Goal: Task Accomplishment & Management: Use online tool/utility

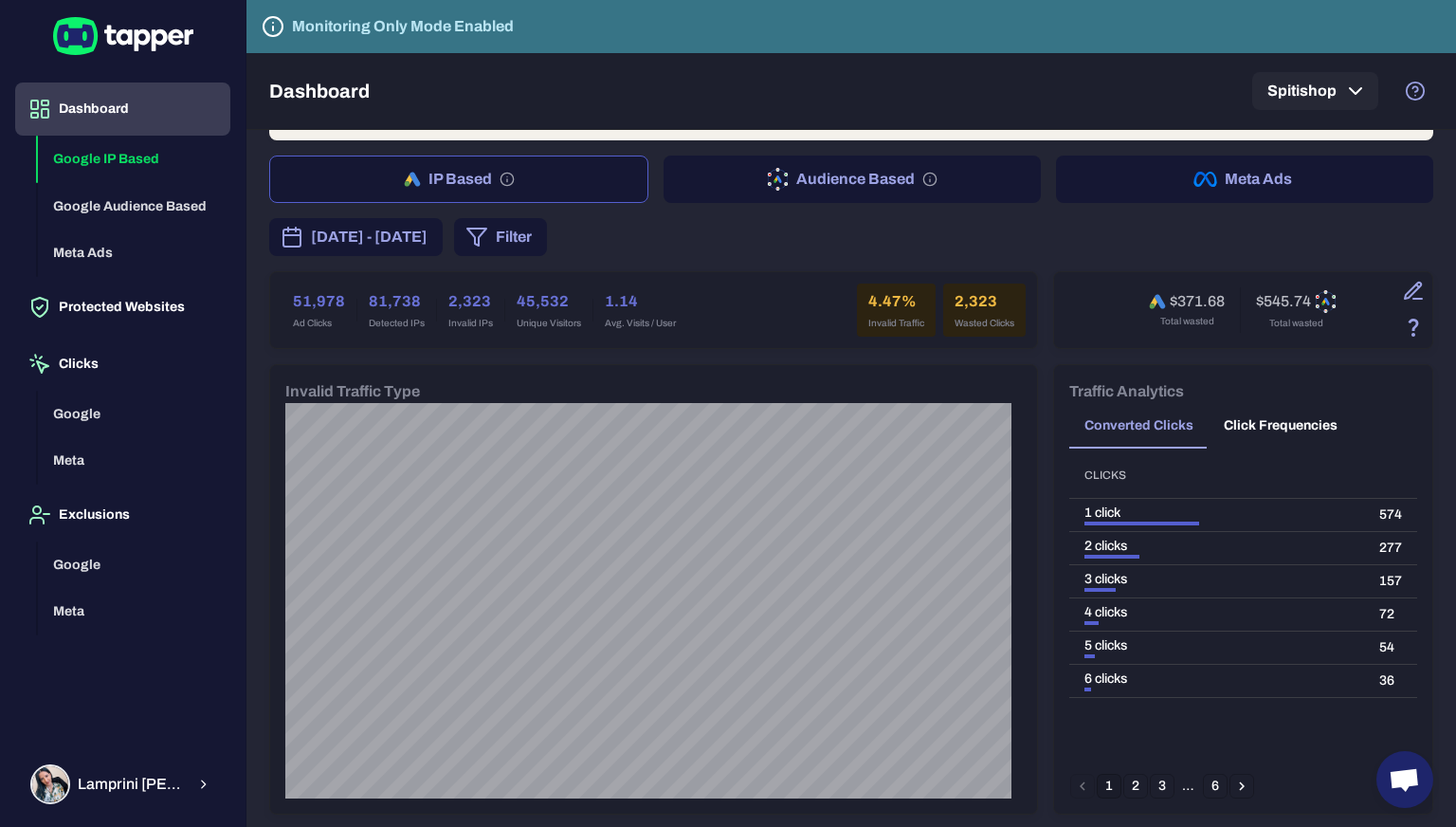
scroll to position [95, 0]
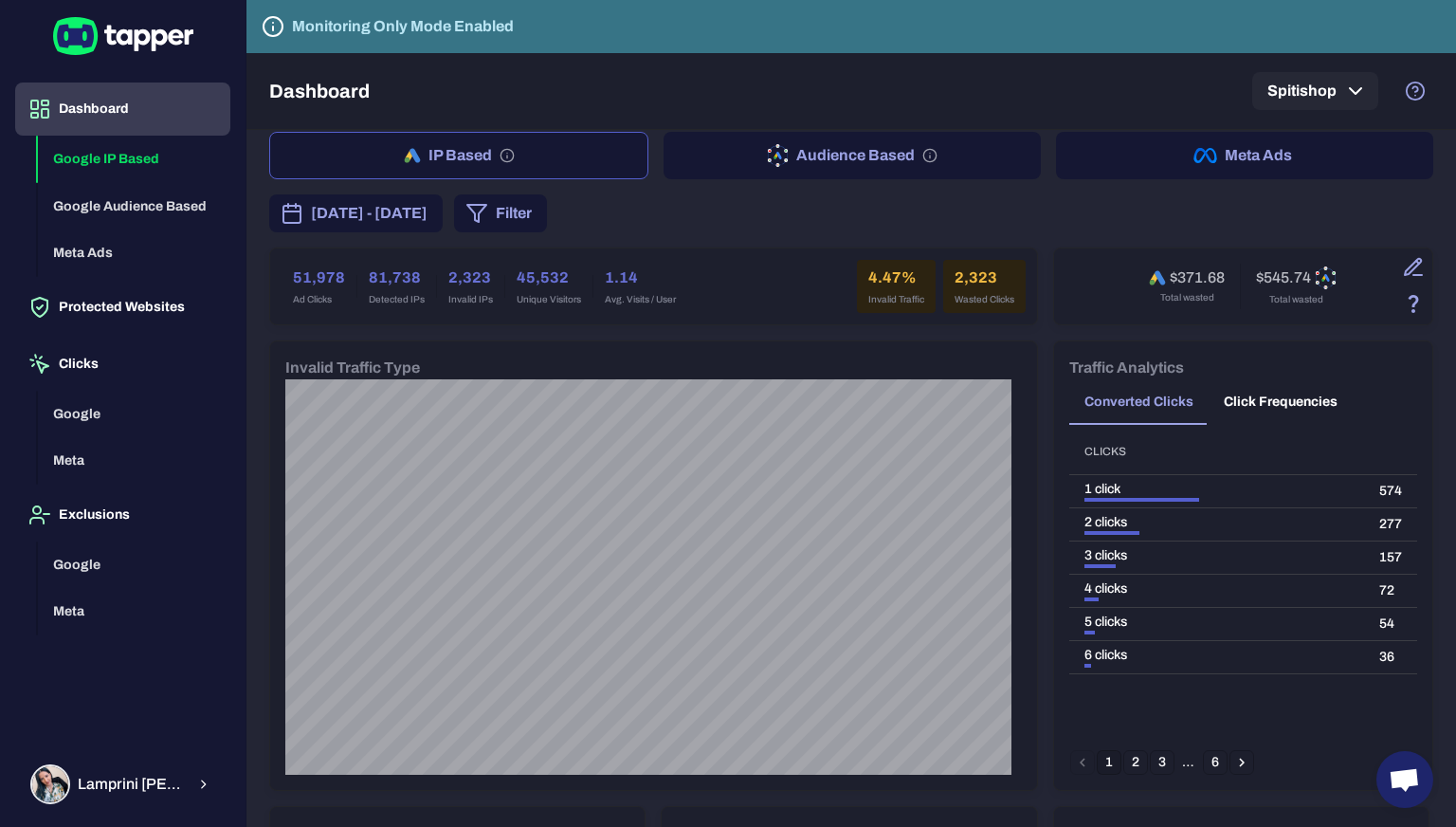
click at [1205, 763] on button "6" at bounding box center [1215, 762] width 25 height 25
click at [1160, 767] on button "4" at bounding box center [1162, 762] width 25 height 25
click at [1126, 759] on div "…" at bounding box center [1135, 761] width 25 height 17
click at [1103, 764] on button "1" at bounding box center [1109, 762] width 25 height 25
click at [1150, 763] on button "3" at bounding box center [1162, 762] width 25 height 25
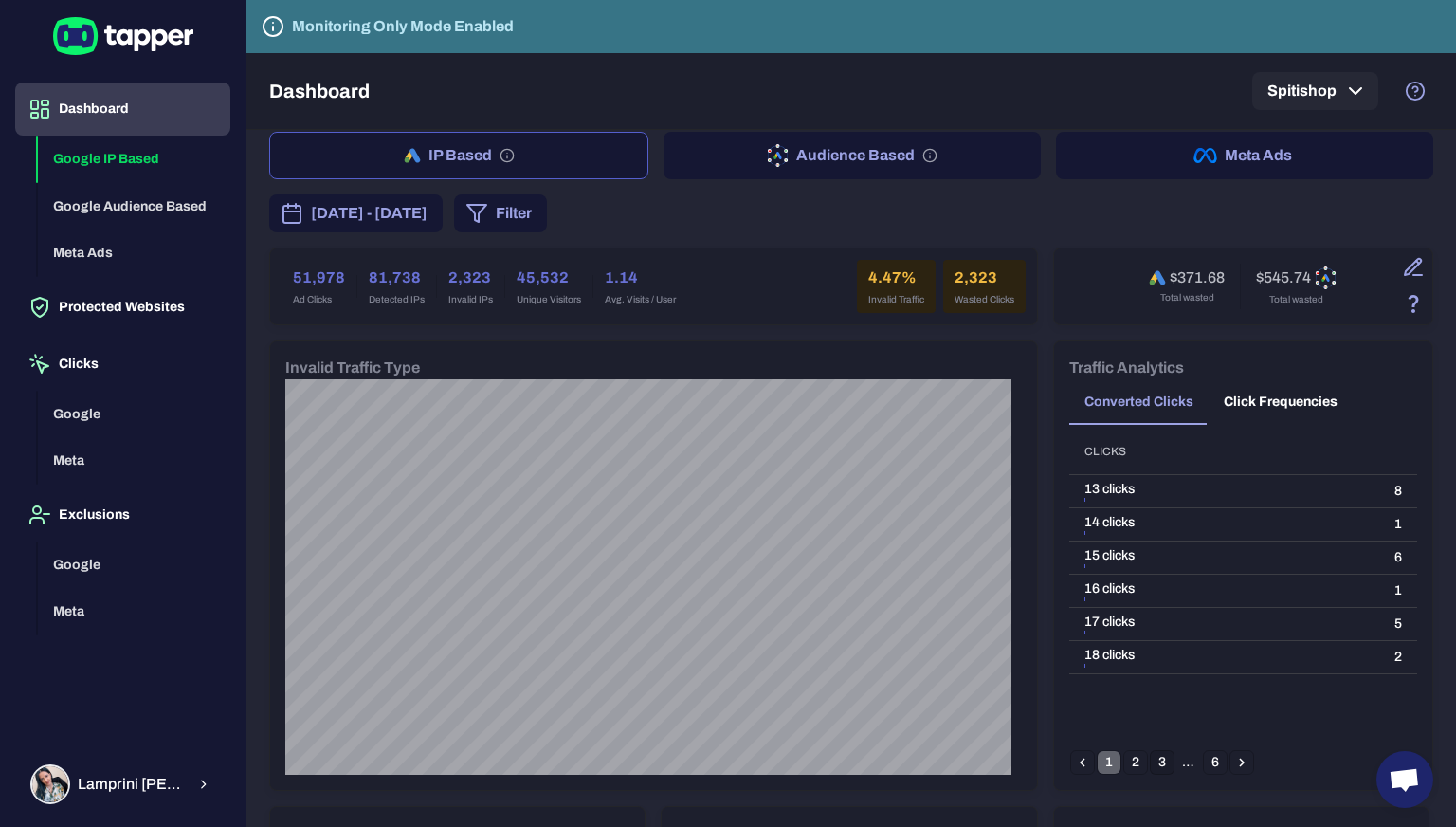
click at [1097, 765] on button "1" at bounding box center [1109, 762] width 25 height 25
click at [1376, 492] on td "574" at bounding box center [1390, 491] width 53 height 33
click at [1376, 475] on td "574" at bounding box center [1390, 491] width 53 height 33
click at [1376, 469] on th at bounding box center [1390, 451] width 53 height 47
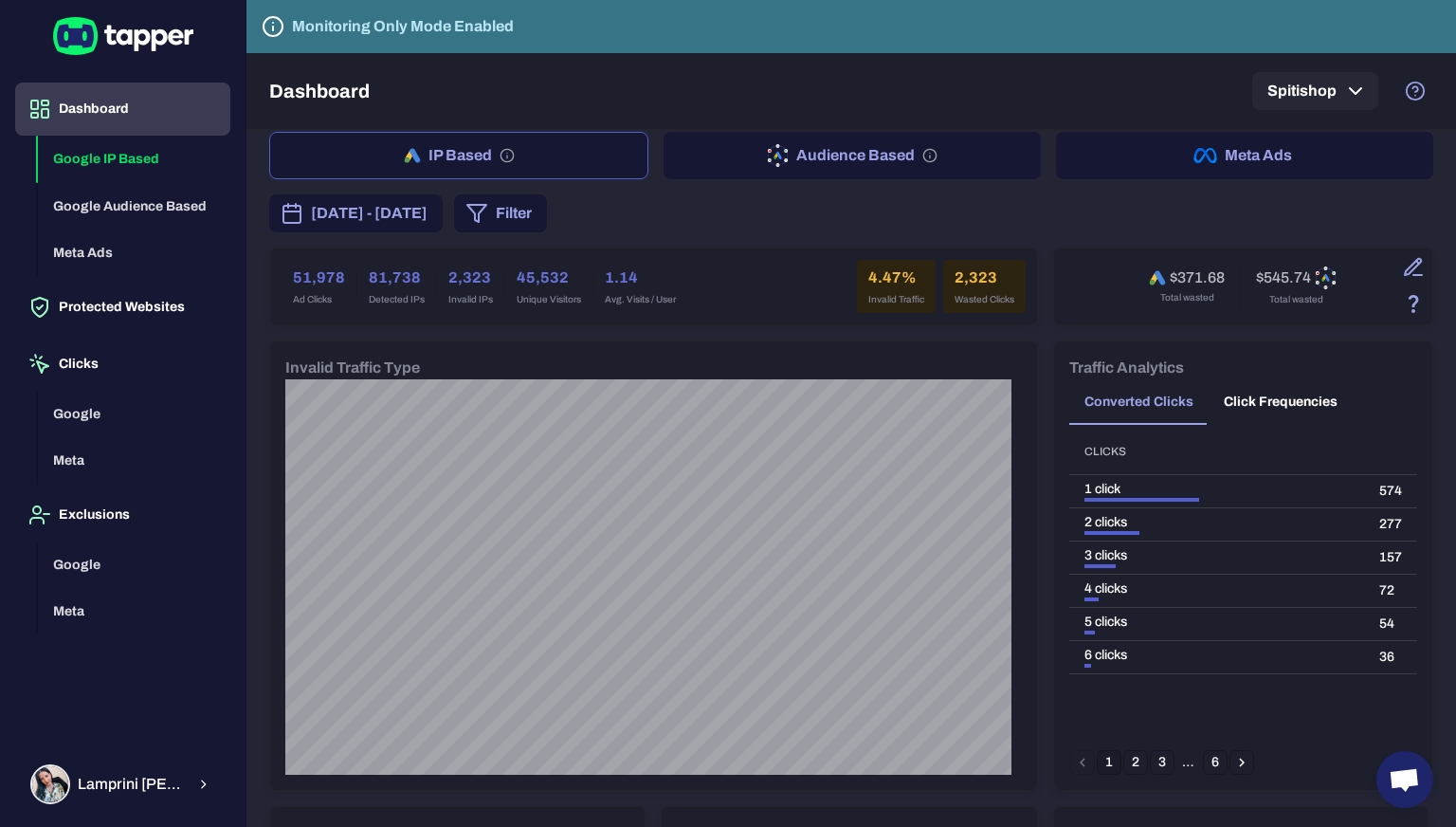
click at [1376, 462] on th at bounding box center [1390, 451] width 53 height 47
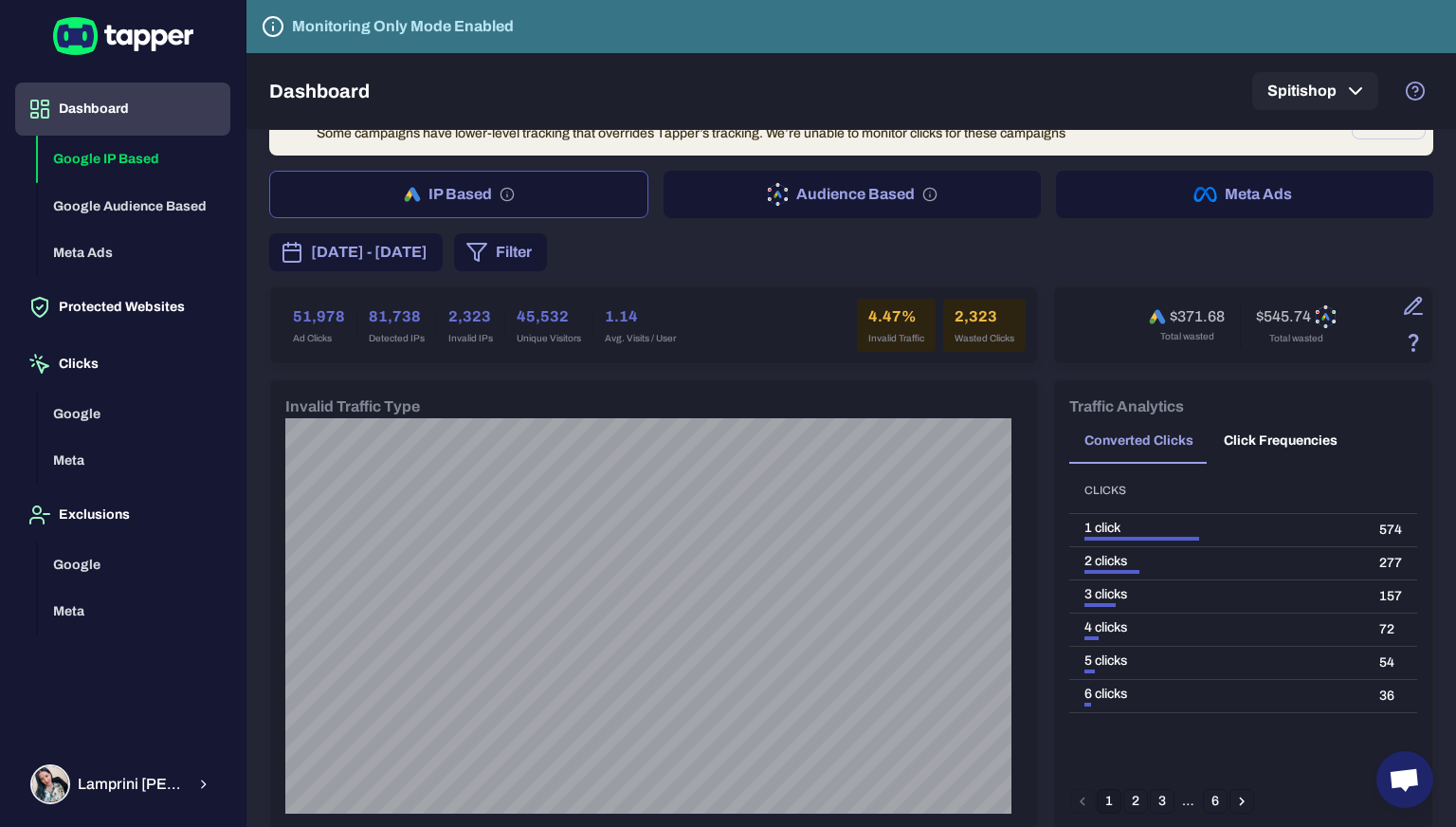
scroll to position [0, 0]
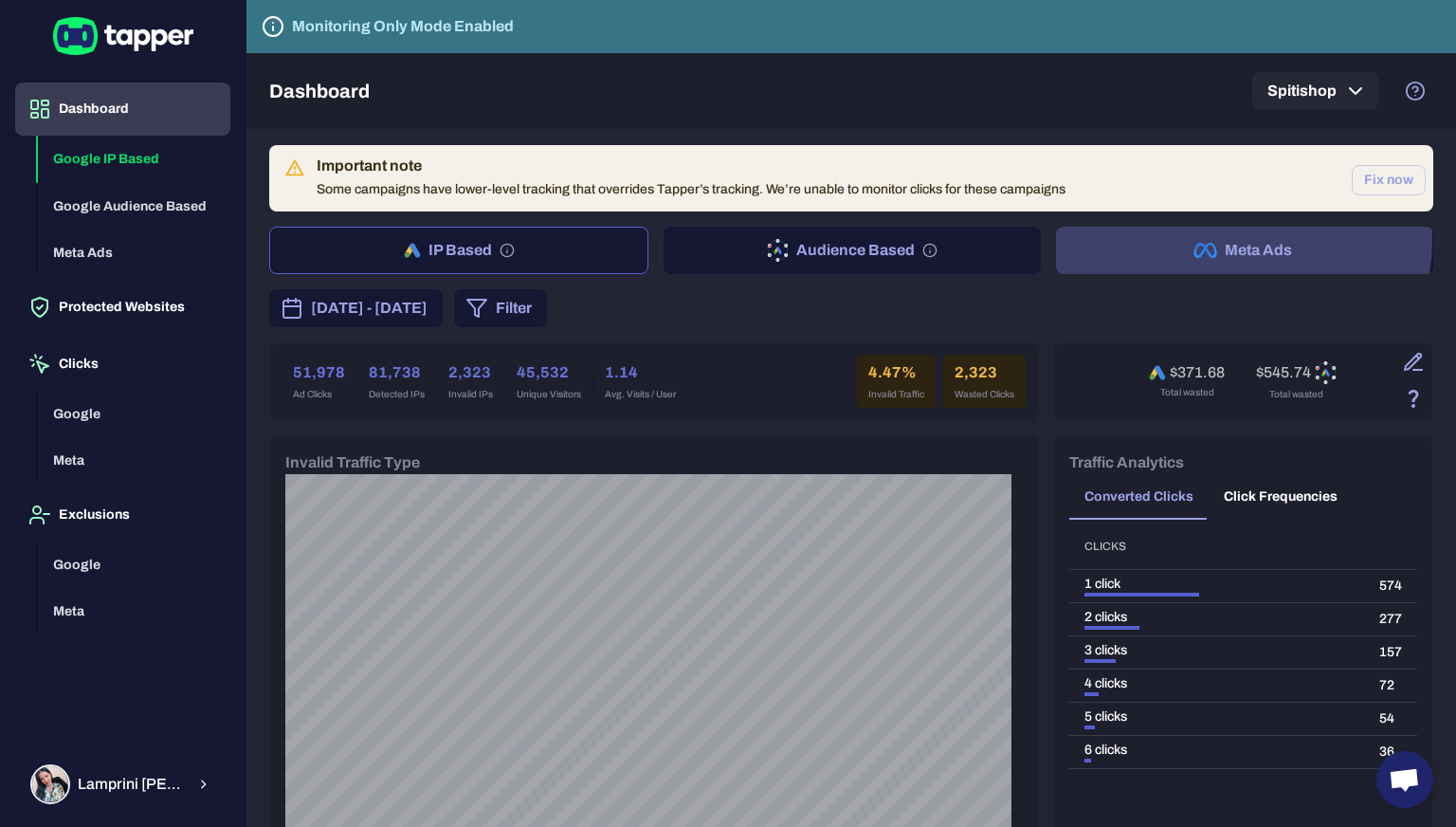
click at [1231, 240] on button "Meta Ads" at bounding box center [1245, 250] width 378 height 48
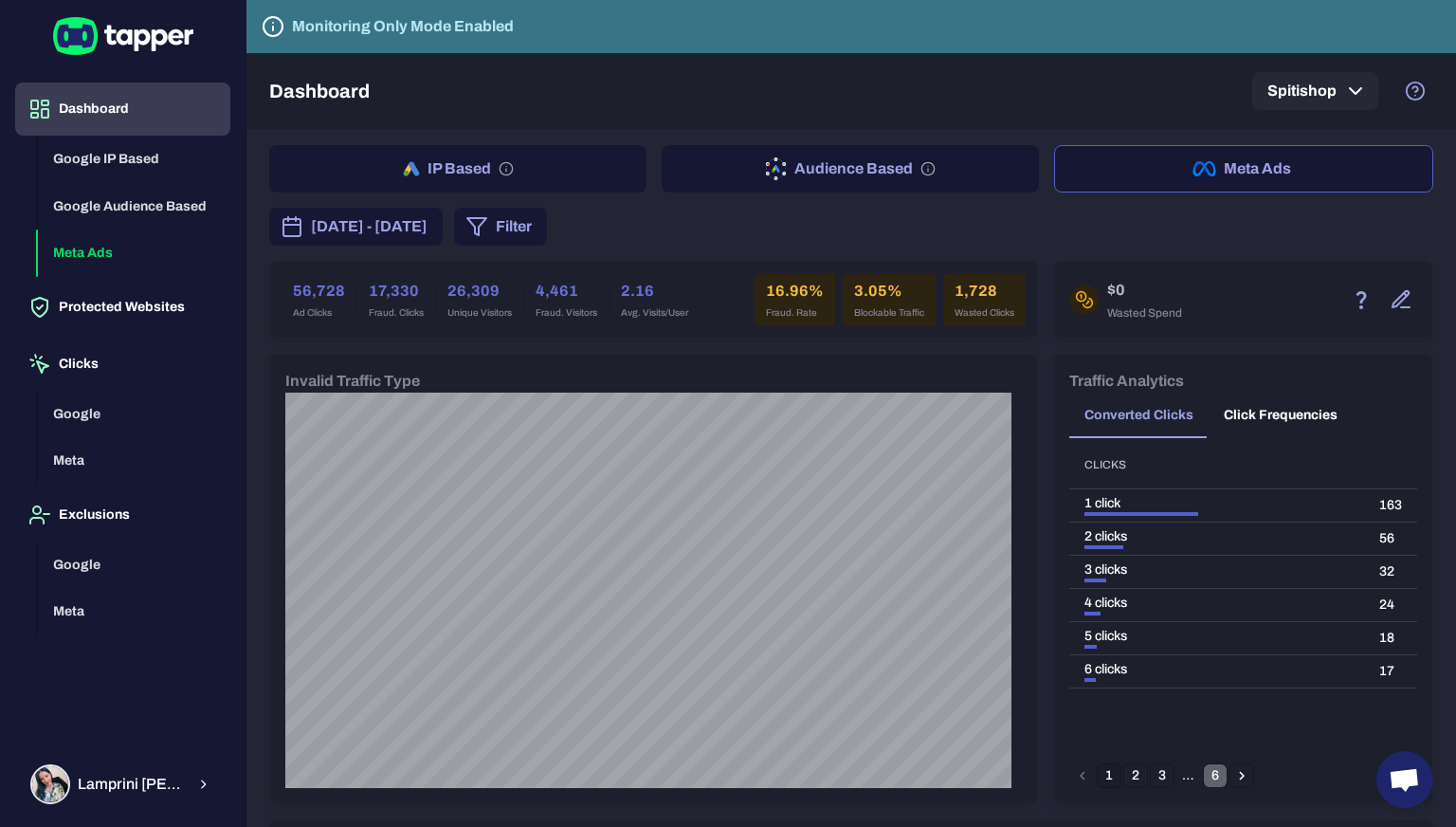
click at [1203, 777] on button "6" at bounding box center [1215, 775] width 25 height 25
click at [1150, 778] on button "4" at bounding box center [1162, 775] width 25 height 25
click at [1102, 770] on button "1" at bounding box center [1109, 775] width 25 height 25
click at [1150, 770] on button "3" at bounding box center [1162, 775] width 25 height 25
click at [1126, 770] on button "2" at bounding box center [1135, 775] width 25 height 25
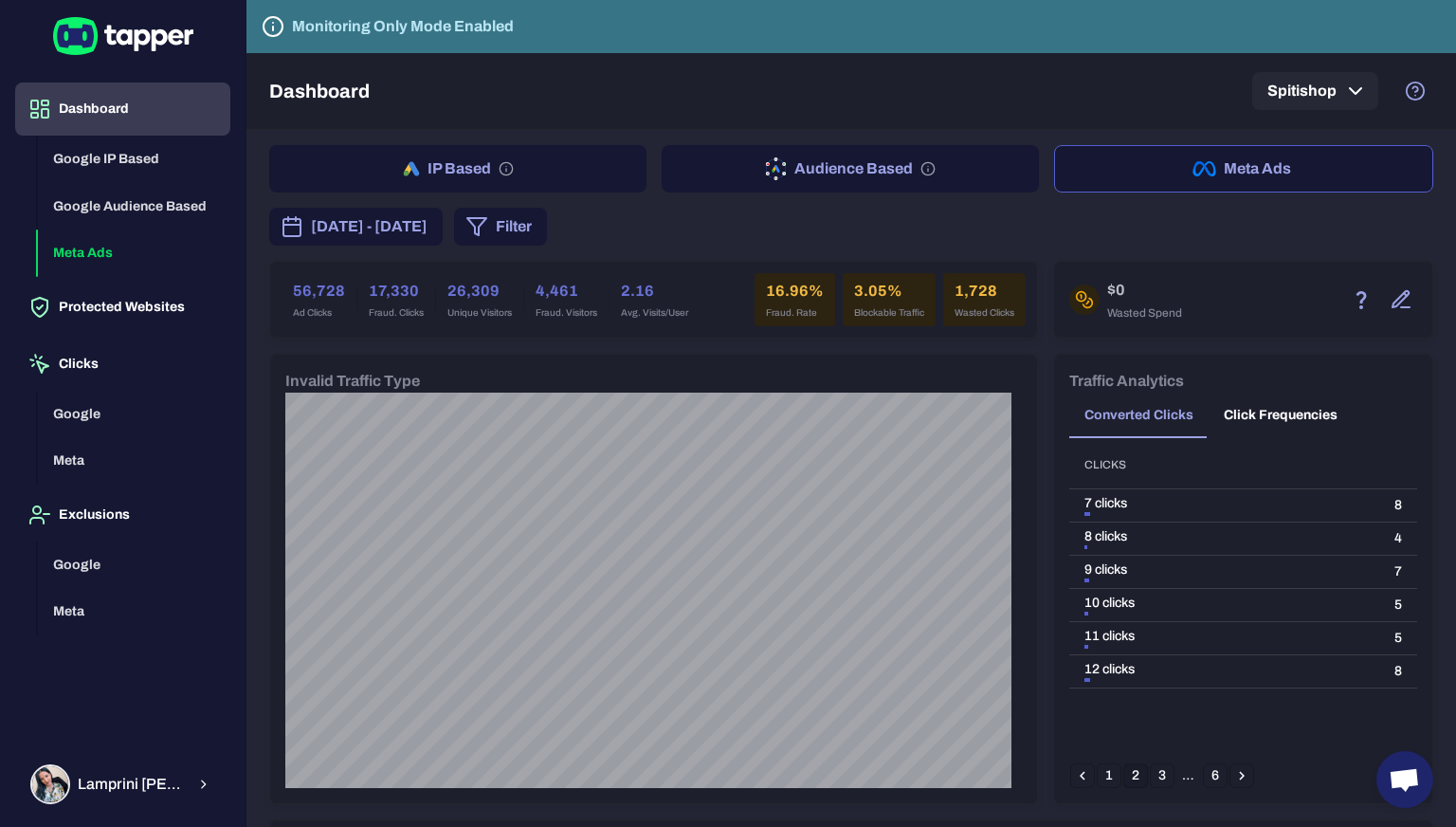
click at [1099, 774] on button "1" at bounding box center [1109, 775] width 25 height 25
click at [547, 228] on button "Filter" at bounding box center [500, 226] width 93 height 38
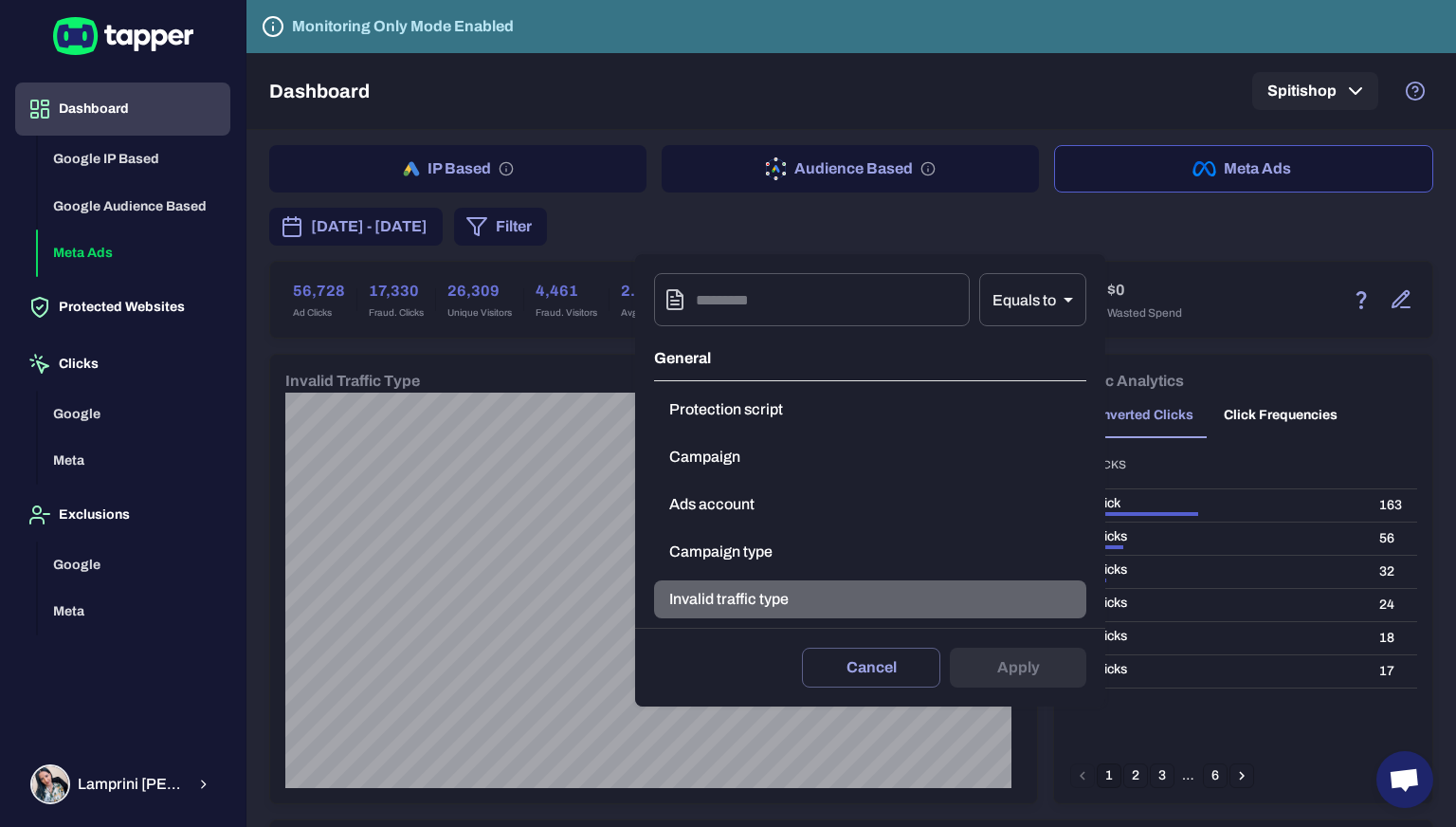
click at [737, 603] on button "Invalid traffic type" at bounding box center [870, 599] width 433 height 38
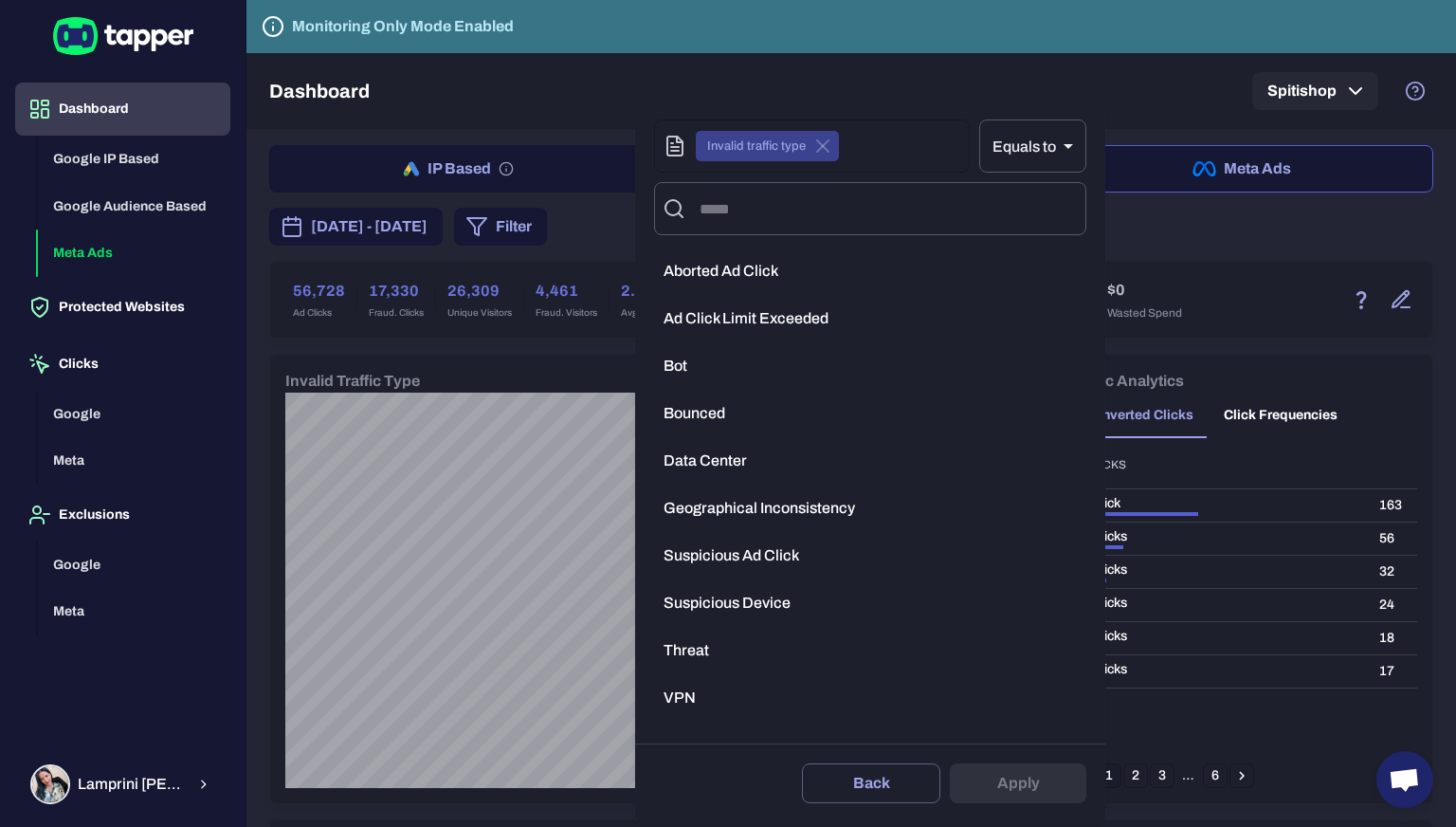
click at [726, 277] on span "Aborted Ad Click" at bounding box center [721, 271] width 115 height 19
click at [720, 322] on span "Ad Click Limit Exceeded" at bounding box center [746, 318] width 165 height 19
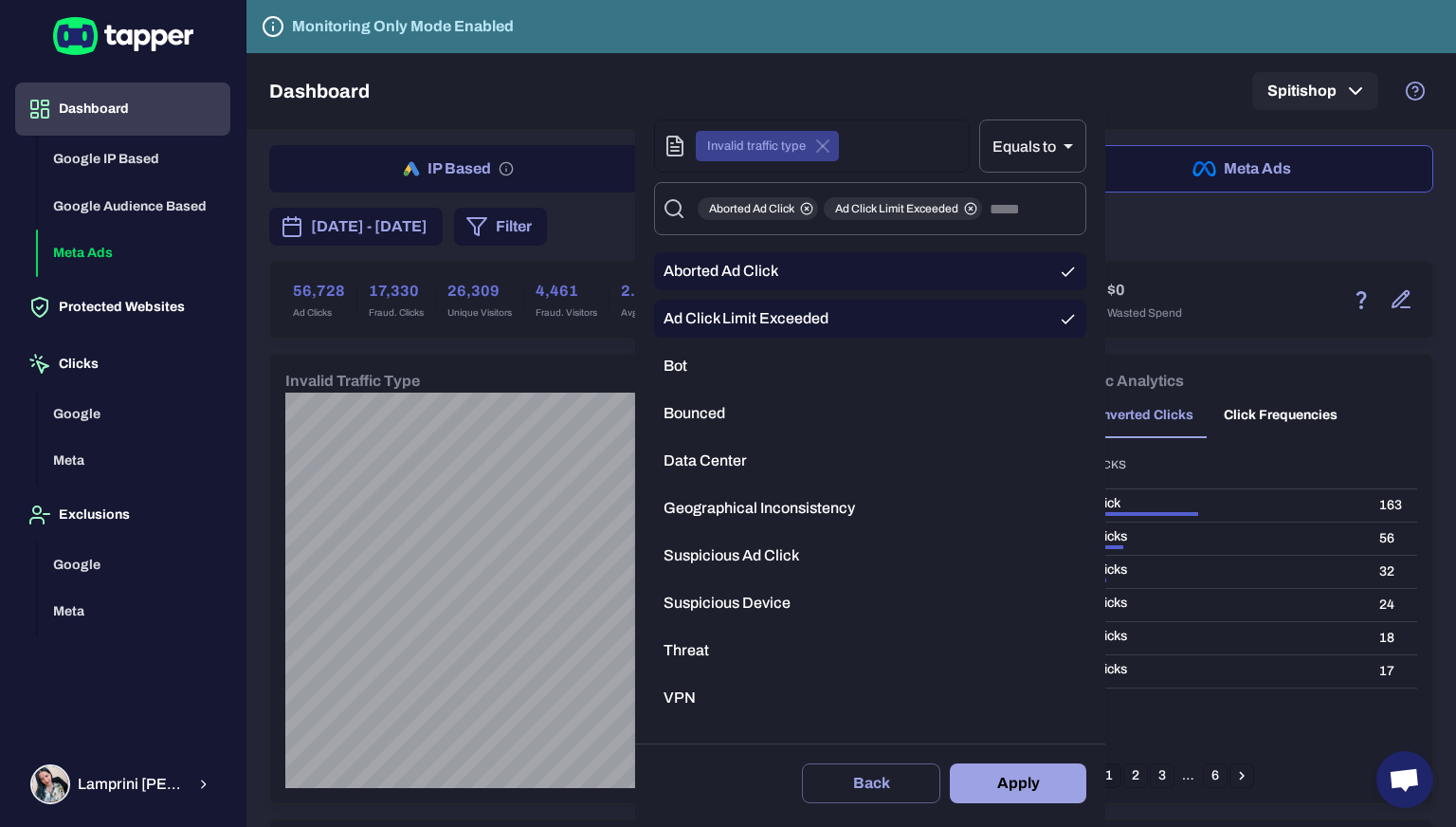
click at [708, 361] on li "Bot" at bounding box center [870, 366] width 433 height 38
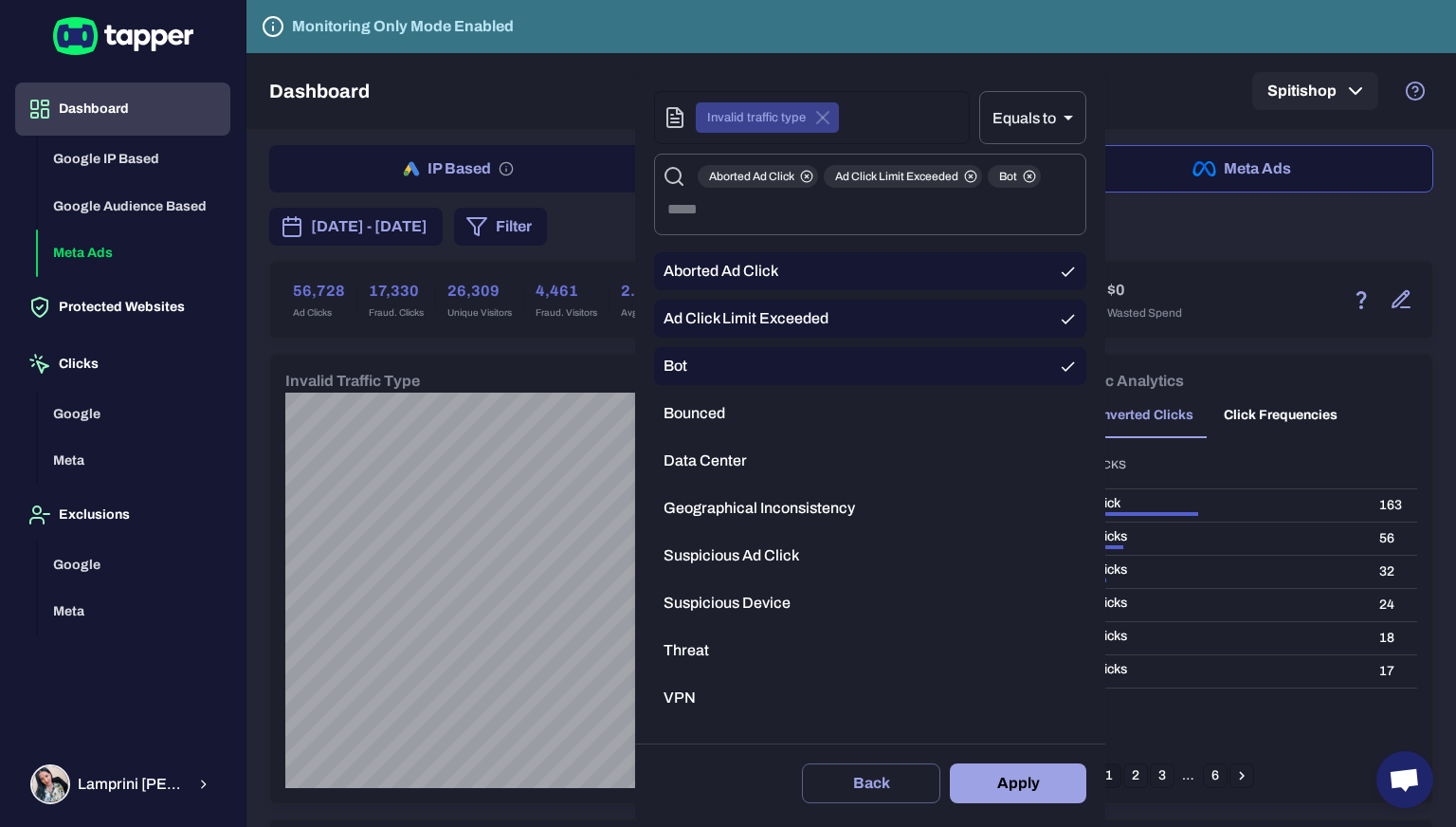
drag, startPoint x: 725, startPoint y: 400, endPoint x: 727, endPoint y: 414, distance: 14.1
click at [725, 402] on li "Bounced" at bounding box center [870, 414] width 433 height 38
click at [728, 429] on li "Bounced" at bounding box center [870, 414] width 433 height 38
click at [729, 444] on li "Data Center" at bounding box center [870, 460] width 433 height 38
click at [730, 421] on li "Bounced" at bounding box center [870, 414] width 433 height 38
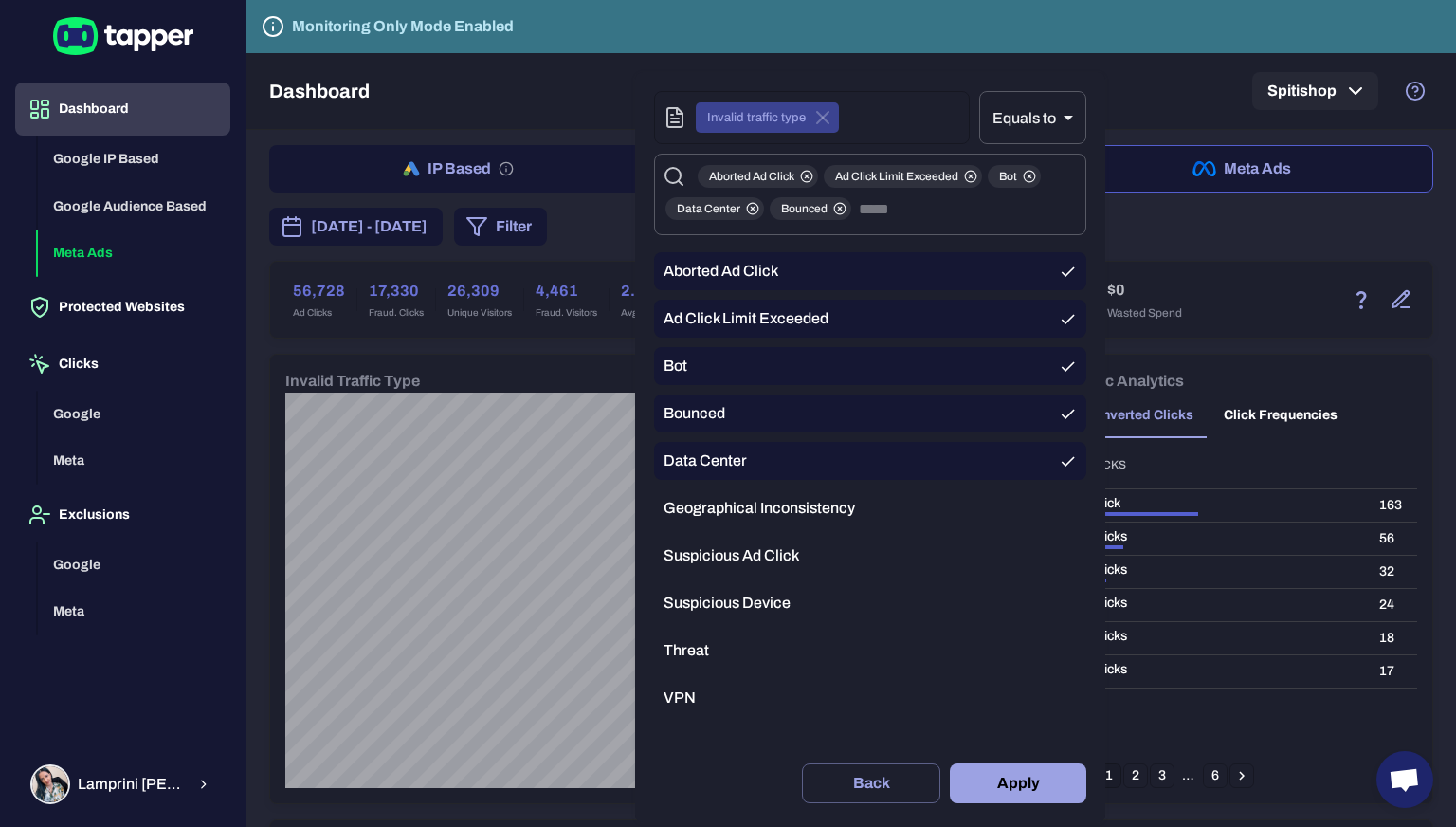
click at [756, 519] on li "Geographical Inconsistency" at bounding box center [870, 508] width 433 height 38
click at [754, 552] on span "Suspicious Ad Click" at bounding box center [731, 555] width 136 height 19
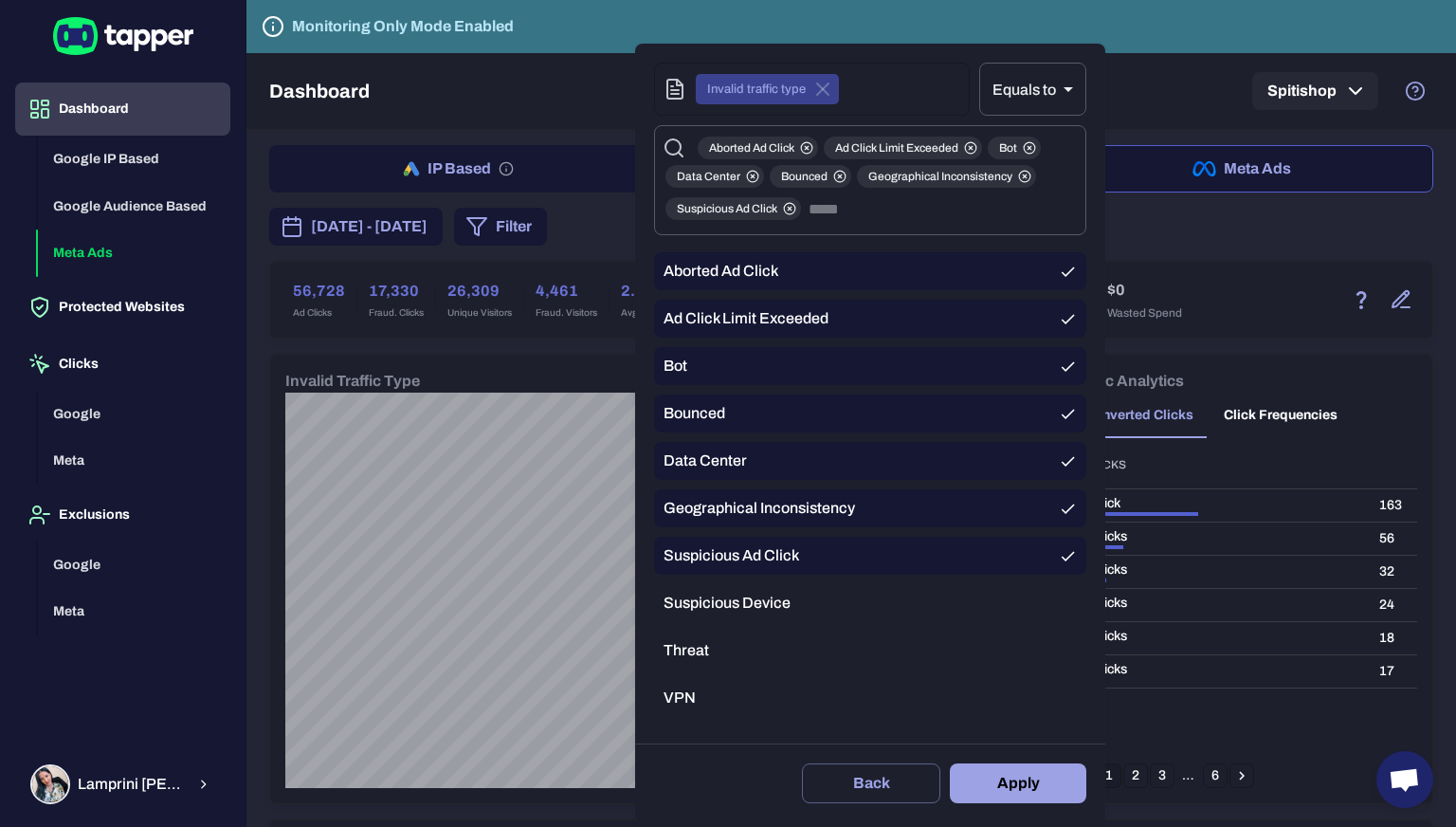
click at [751, 603] on span "Suspicious Device" at bounding box center [727, 603] width 127 height 19
click at [731, 647] on li "Threat" at bounding box center [870, 651] width 433 height 38
click at [730, 691] on li "VPN" at bounding box center [870, 697] width 433 height 38
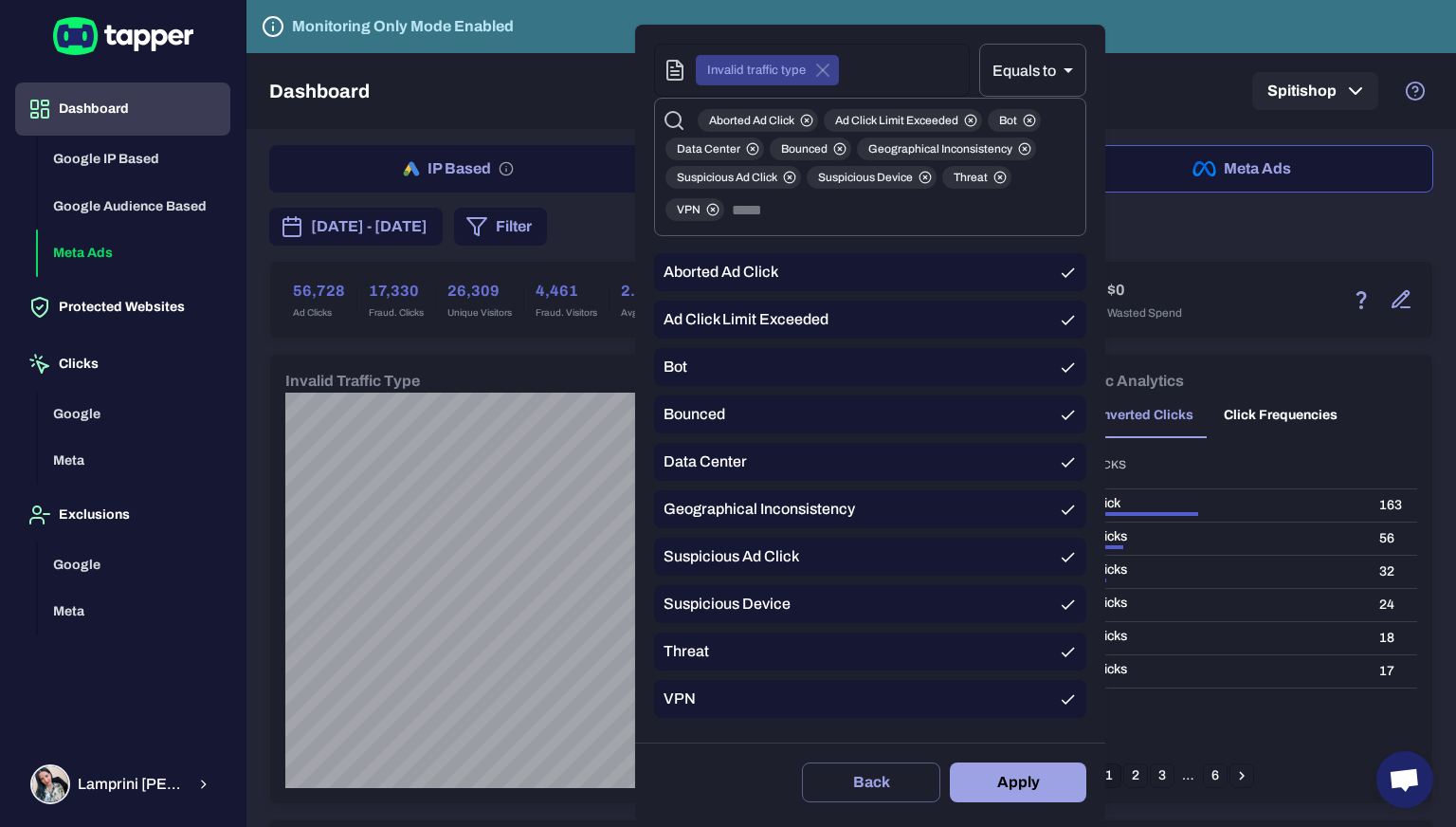
scroll to position [10, 0]
click at [1013, 794] on button "Apply" at bounding box center [1018, 782] width 137 height 40
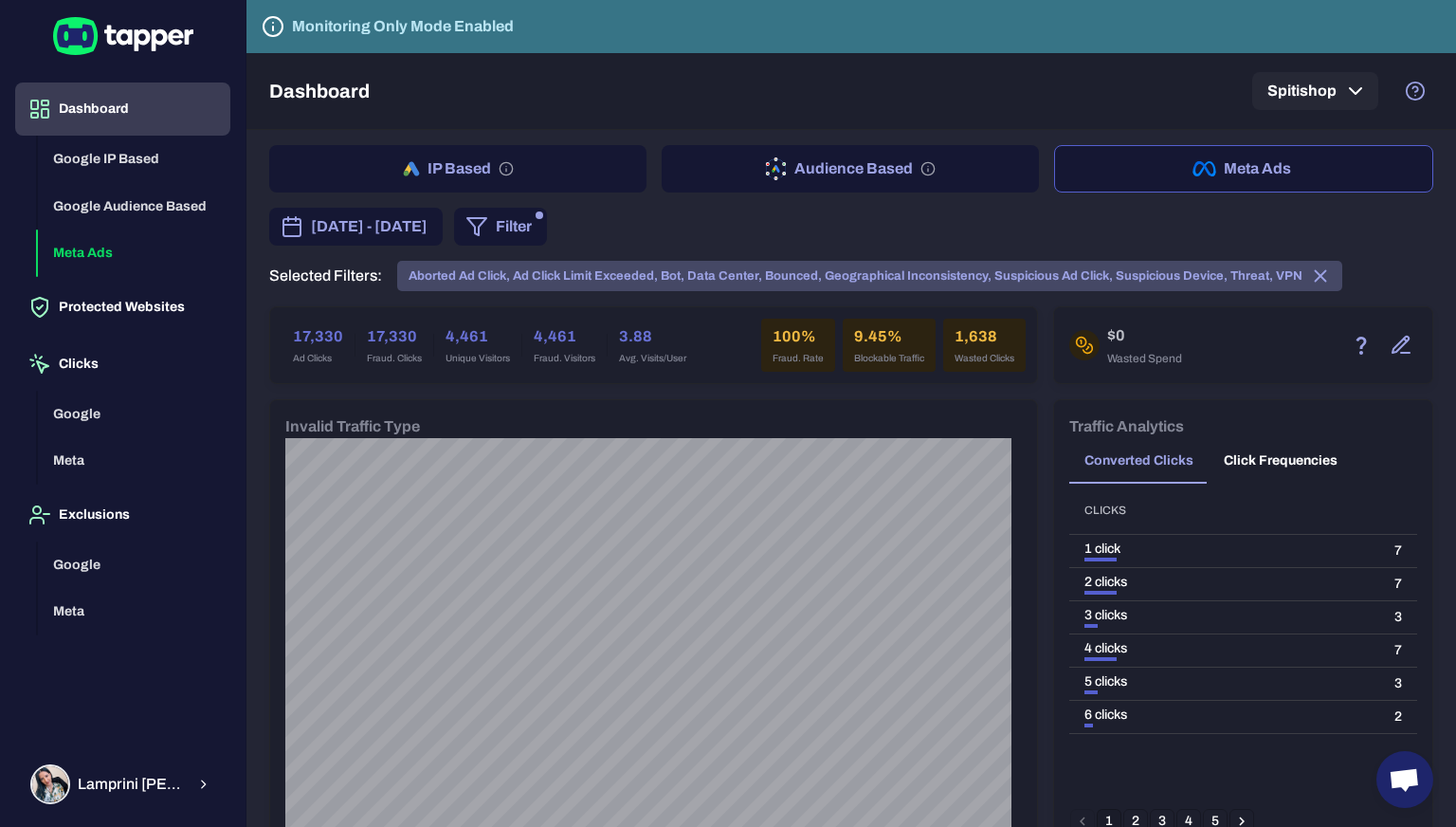
click at [1316, 274] on icon at bounding box center [1321, 276] width 10 height 10
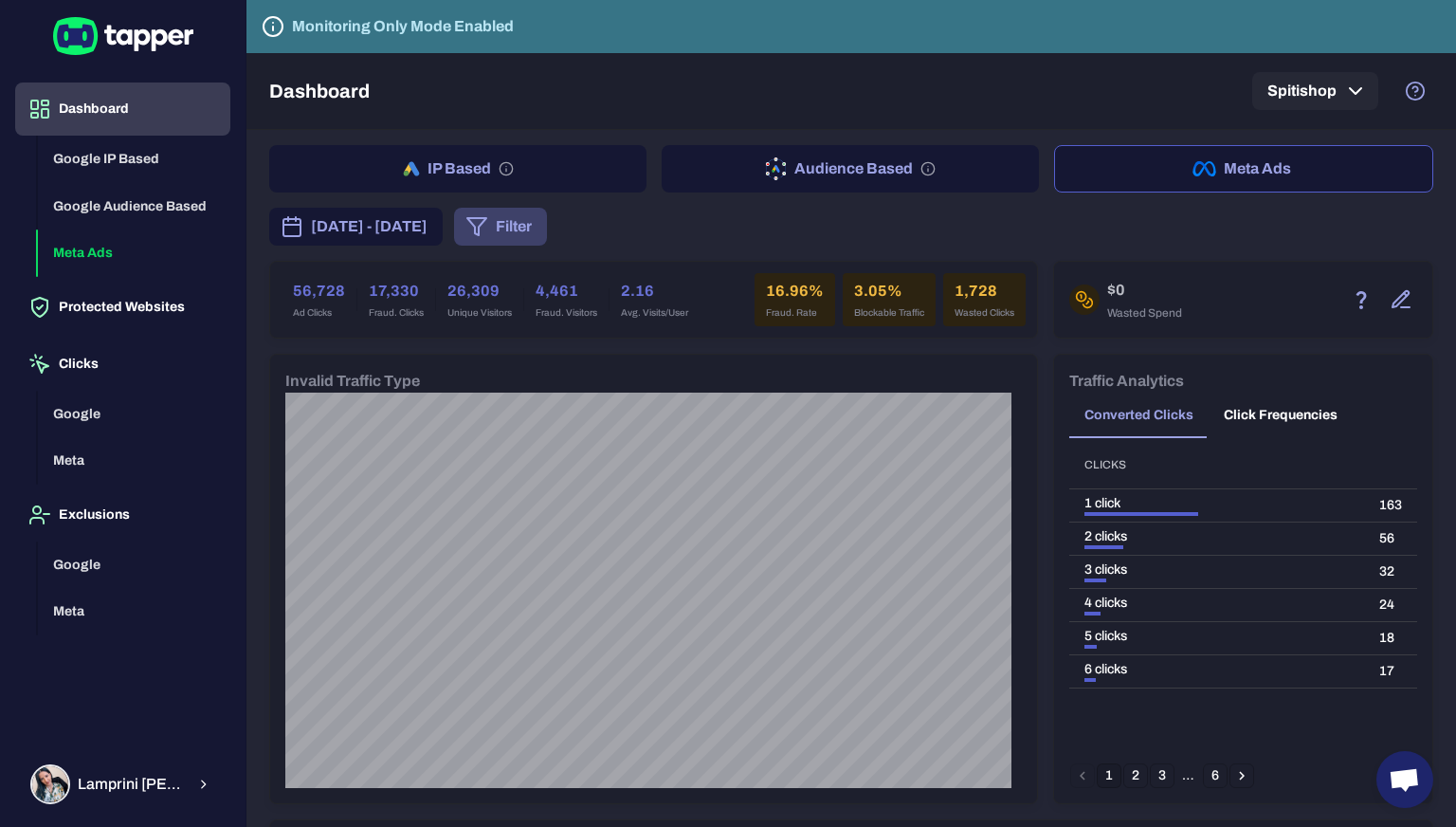
click at [488, 223] on icon "button" at bounding box center [476, 226] width 23 height 23
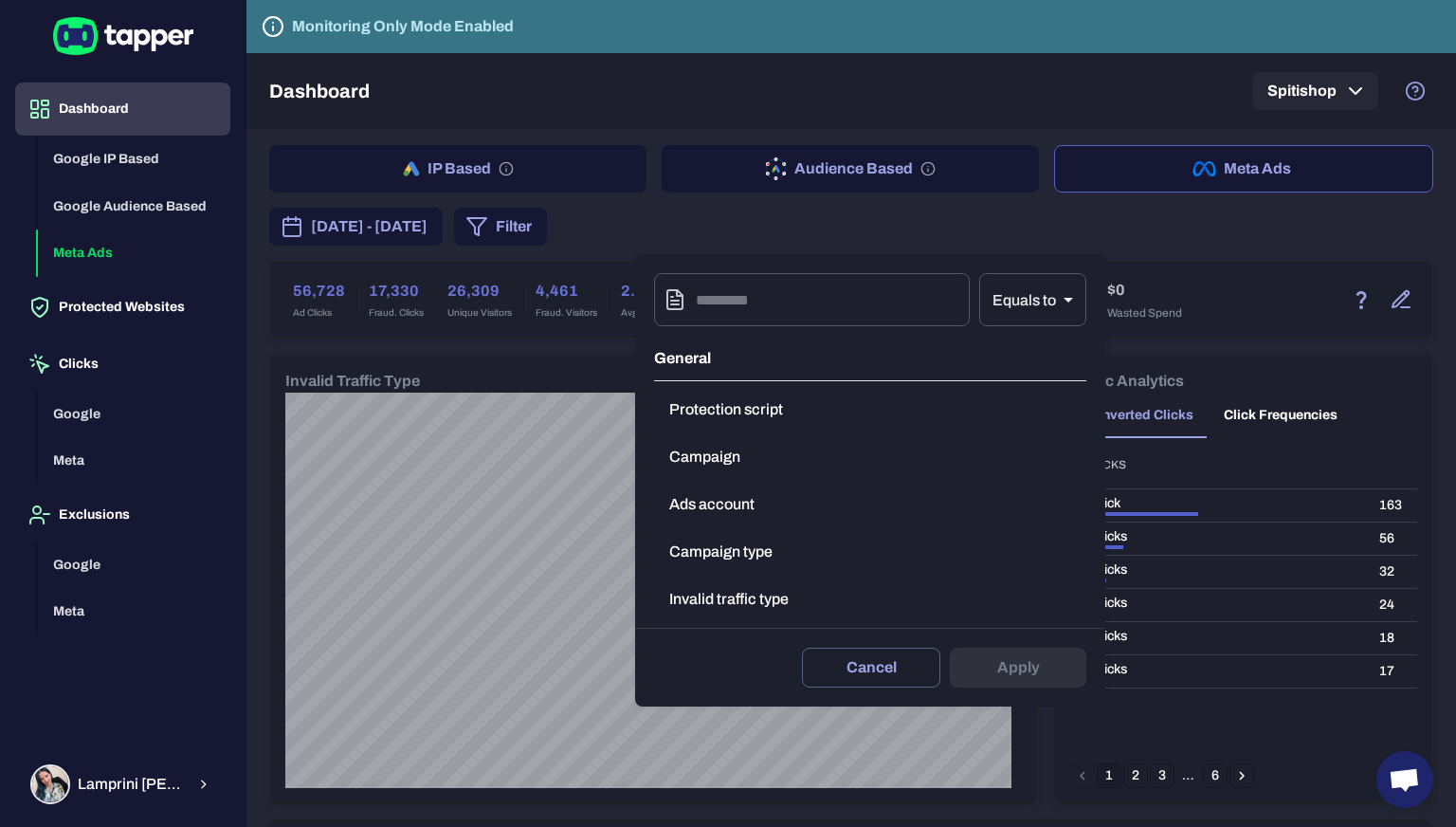
click at [789, 595] on button "Invalid traffic type" at bounding box center [870, 599] width 433 height 38
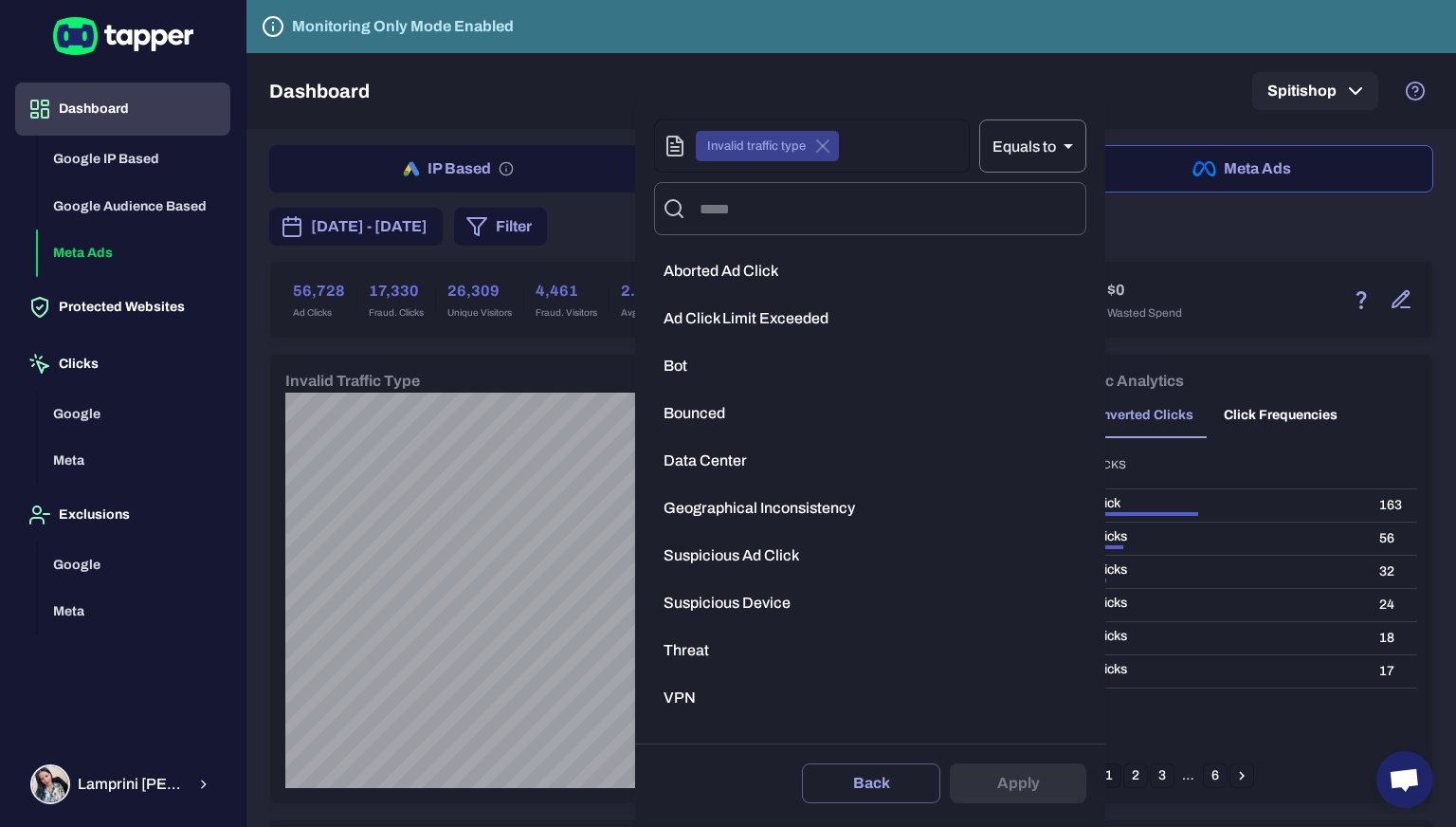
click at [1010, 155] on body "Dashboard Google IP Based Google Audience Based Meta Ads Protected Websites Cli…" at bounding box center [728, 414] width 1456 height 827
click at [1027, 194] on li "Equals to" at bounding box center [1032, 195] width 108 height 30
click at [787, 259] on div "Equals to Not equals" at bounding box center [728, 414] width 1456 height 827
click at [784, 305] on li "Ad Click Limit Exceeded" at bounding box center [870, 319] width 433 height 38
click at [745, 269] on span "Aborted Ad Click" at bounding box center [721, 271] width 115 height 19
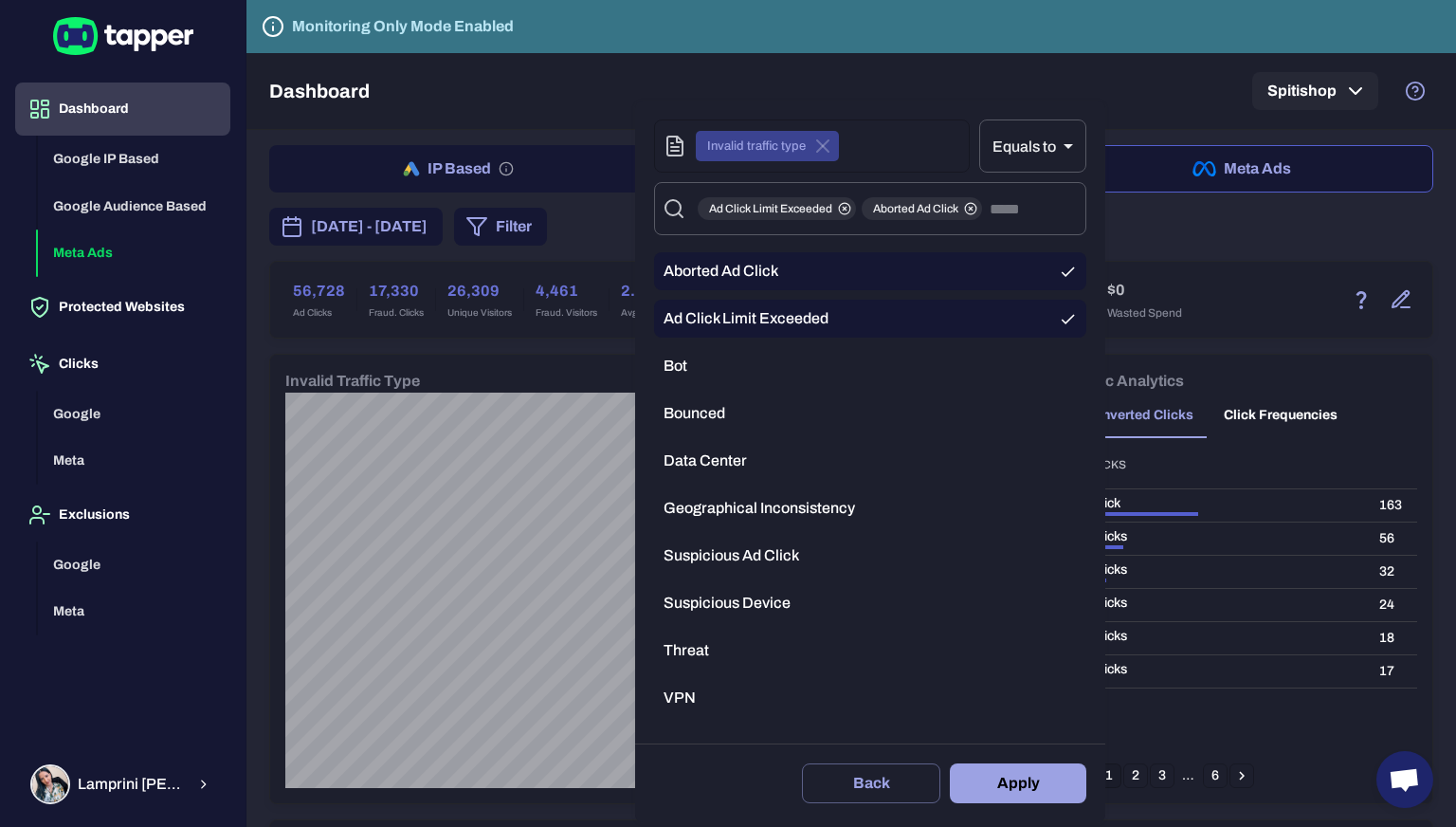
click at [728, 351] on li "Bot" at bounding box center [870, 366] width 433 height 38
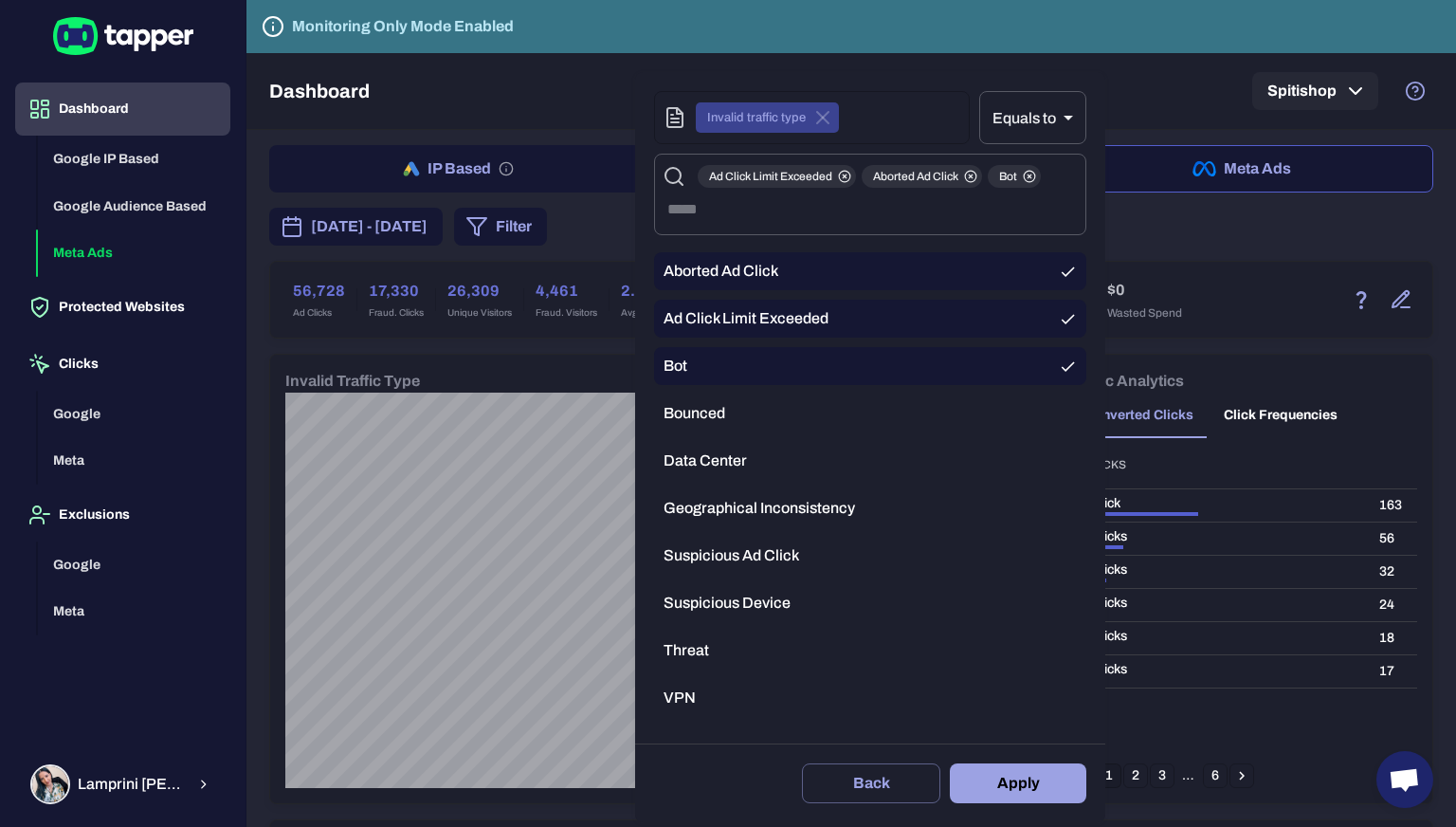
click at [719, 417] on span "Bounced" at bounding box center [695, 413] width 62 height 19
click at [749, 452] on li "Data Center" at bounding box center [870, 460] width 433 height 38
click at [753, 500] on span "Geographical Inconsistency" at bounding box center [759, 507] width 191 height 19
click at [774, 561] on span "Suspicious Ad Click" at bounding box center [731, 555] width 136 height 19
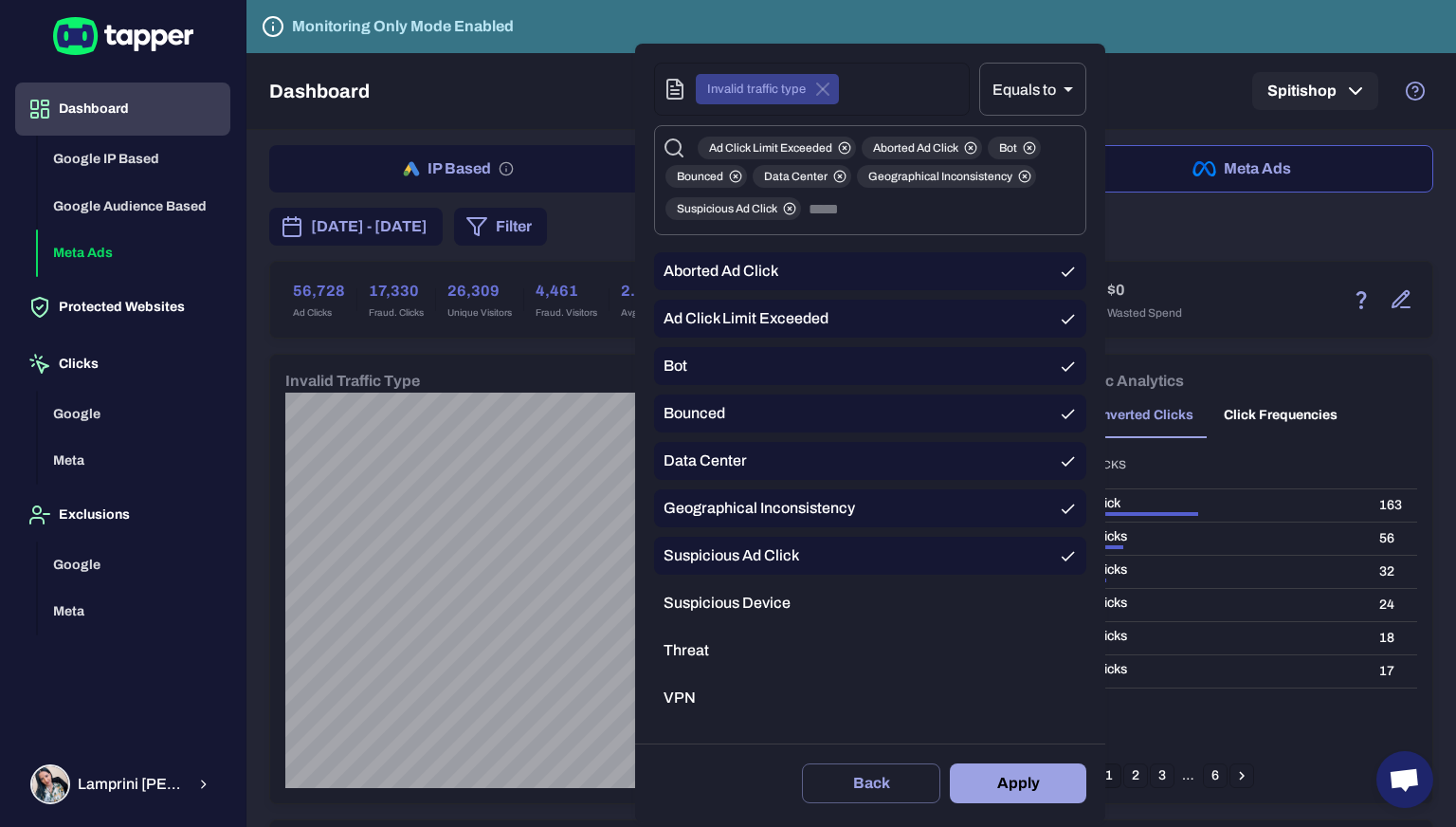
click at [735, 594] on span "Suspicious Device" at bounding box center [727, 603] width 127 height 19
click at [705, 639] on li "Threat" at bounding box center [870, 651] width 433 height 38
click at [691, 700] on span "VPN" at bounding box center [680, 697] width 32 height 19
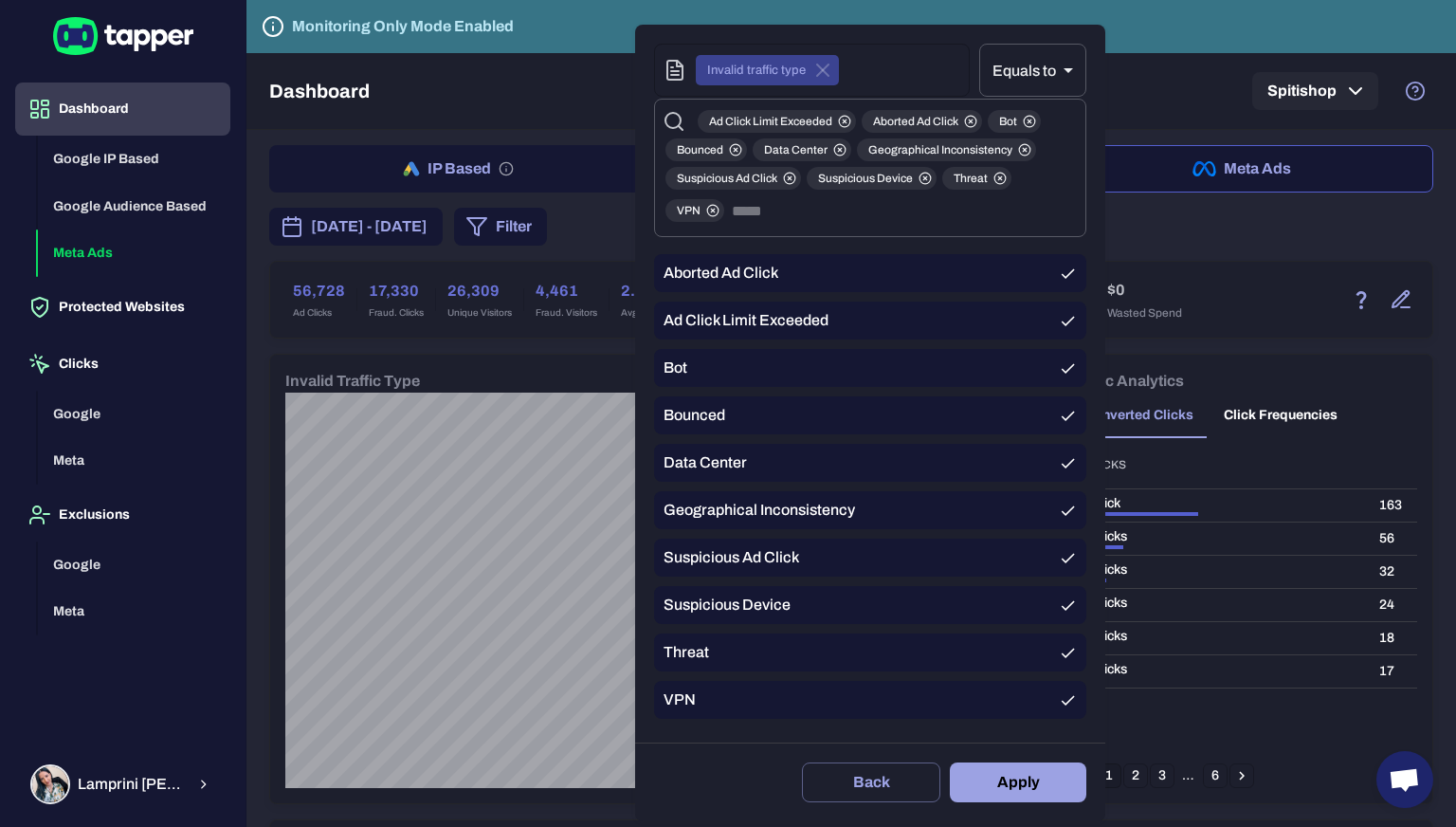
scroll to position [10, 0]
click at [1019, 809] on div "Delete filter Back Apply" at bounding box center [870, 781] width 470 height 79
click at [1019, 781] on button "Apply" at bounding box center [1018, 782] width 137 height 40
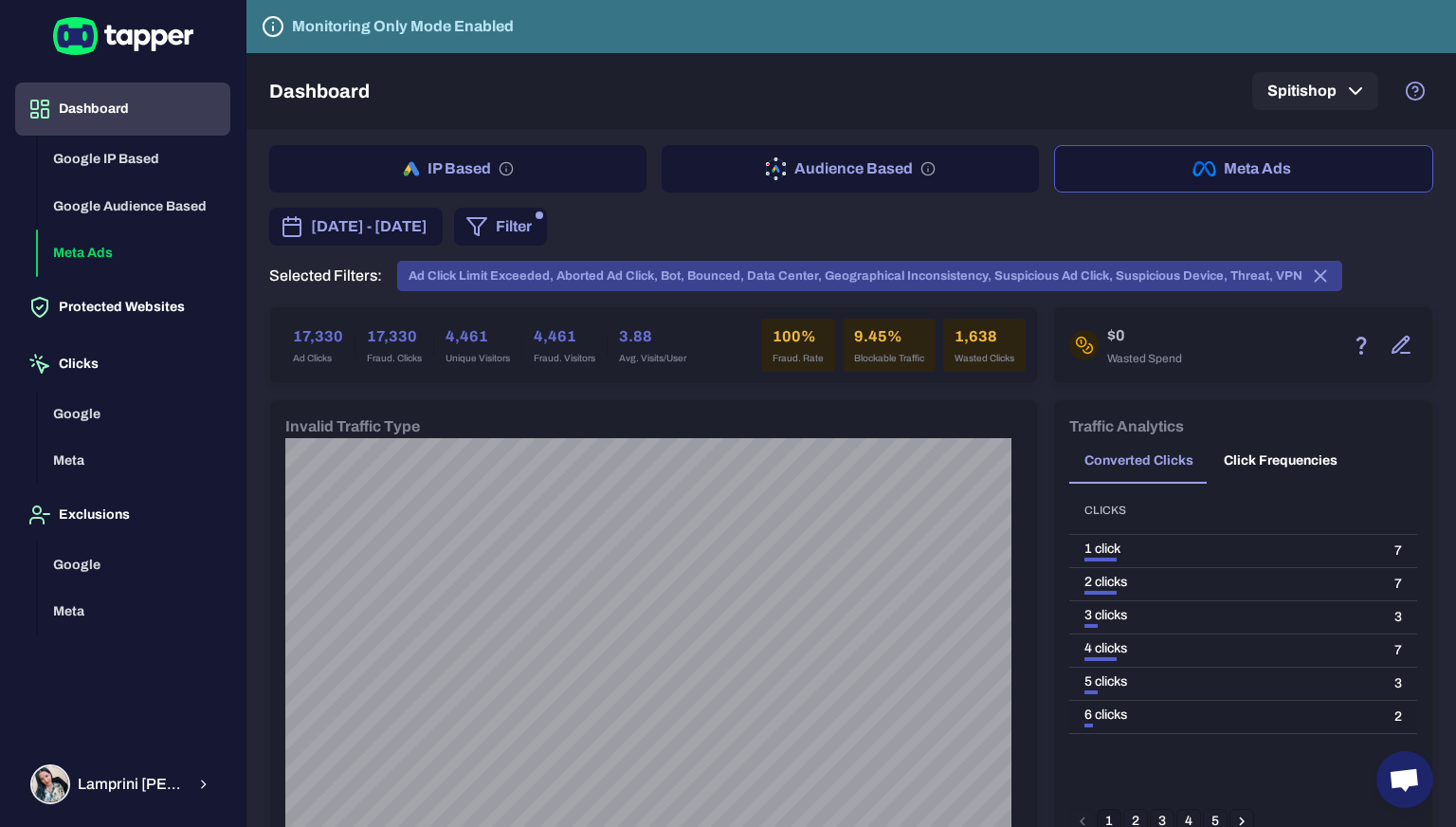
scroll to position [95, 0]
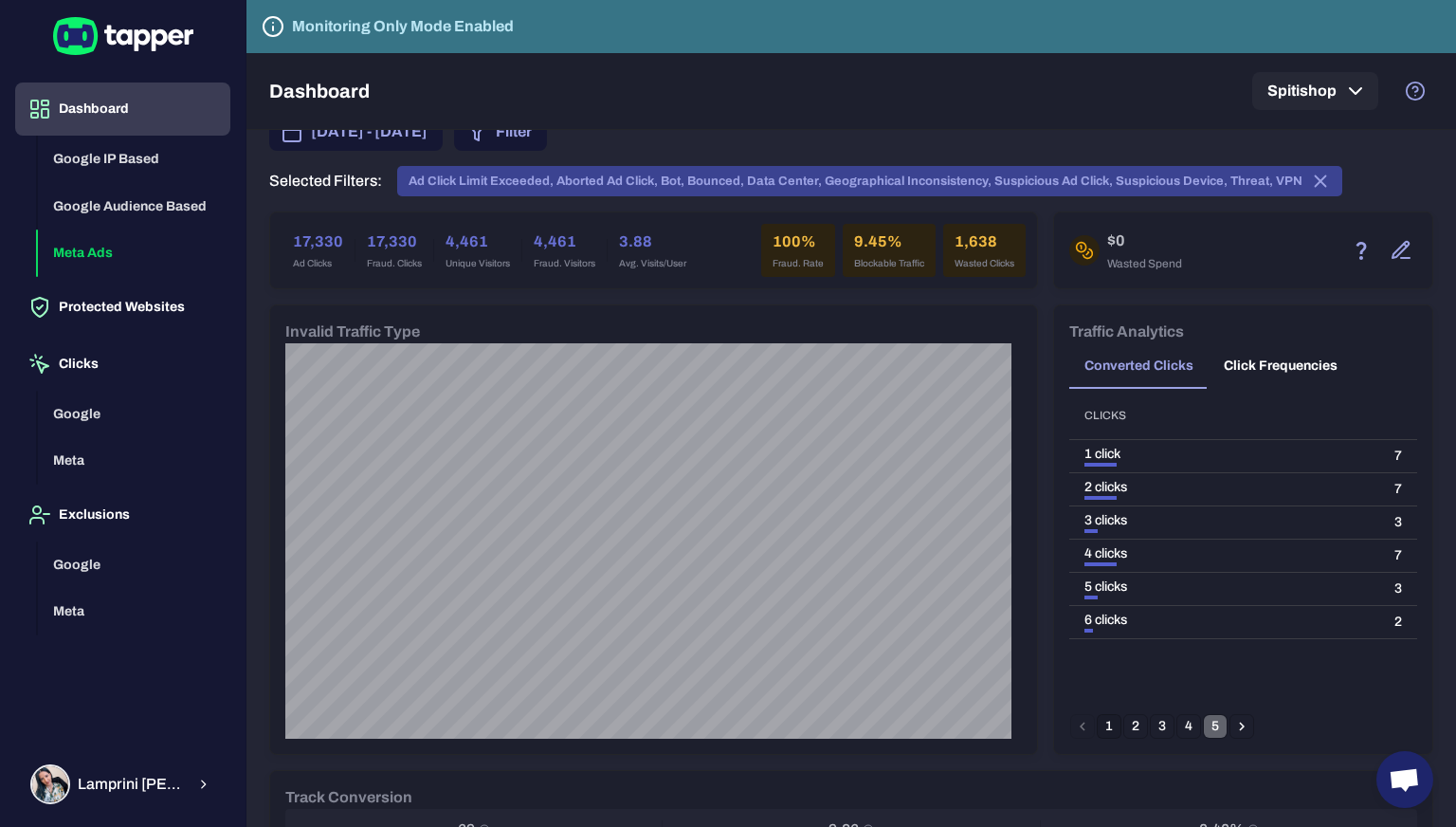
click at [1203, 720] on button "5" at bounding box center [1215, 725] width 25 height 25
click at [1177, 725] on button "4" at bounding box center [1189, 725] width 25 height 25
click at [1150, 725] on button "3" at bounding box center [1162, 725] width 25 height 25
click at [1123, 729] on button "2" at bounding box center [1135, 725] width 25 height 25
click at [1106, 726] on button "1" at bounding box center [1109, 725] width 25 height 25
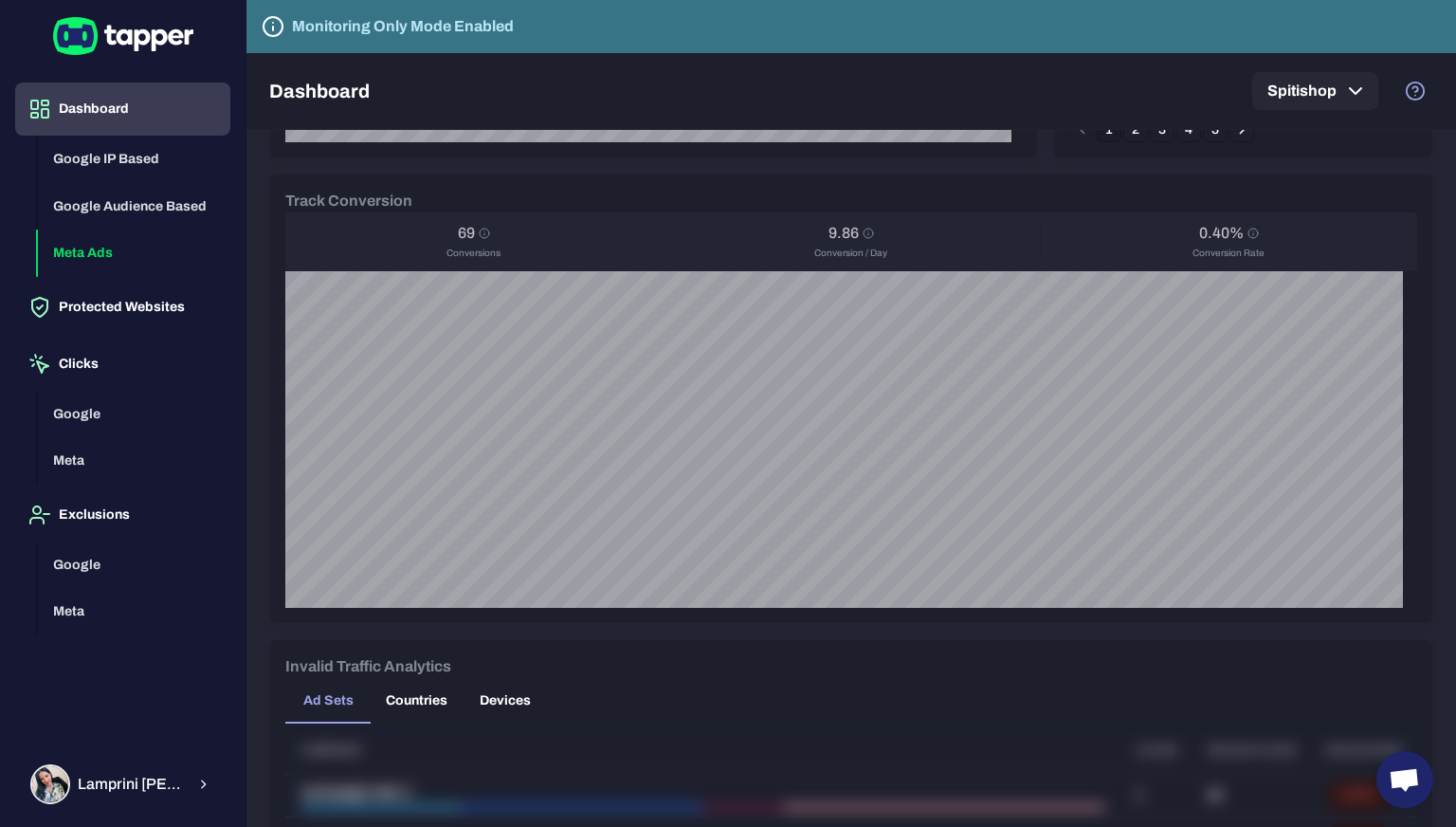
scroll to position [758, 0]
